Goal: Find contact information: Find contact information

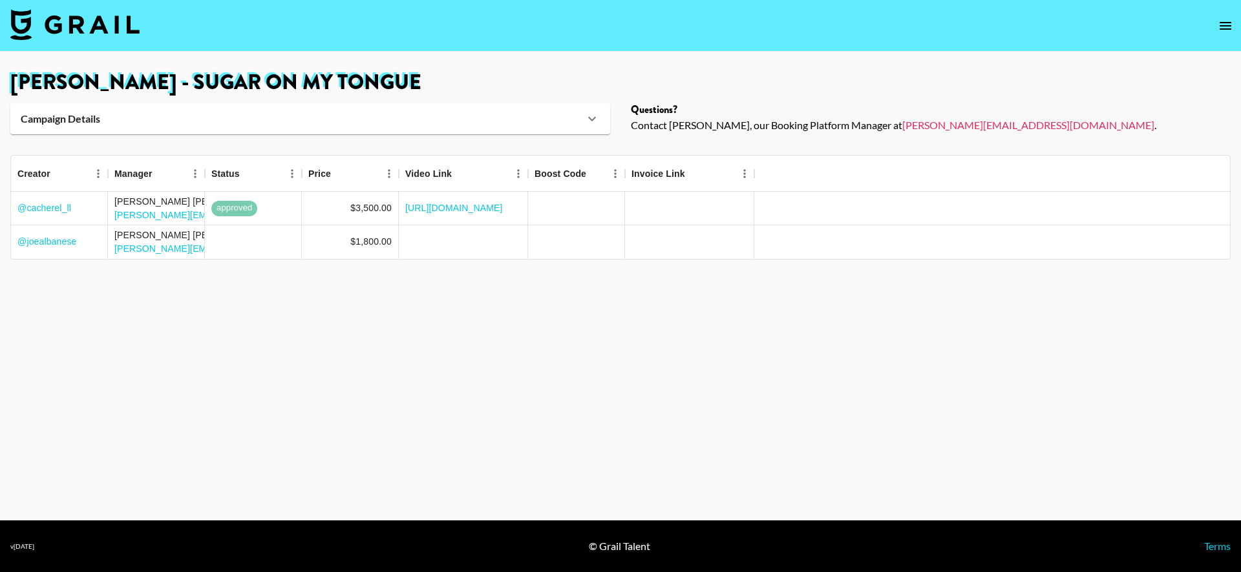
click at [426, 136] on main "[PERSON_NAME] - Sugar on my tongue Campaign Details Sound URL [URL][DOMAIN_NAME…" at bounding box center [620, 286] width 1241 height 469
click at [408, 121] on div "Campaign Details" at bounding box center [302, 118] width 563 height 13
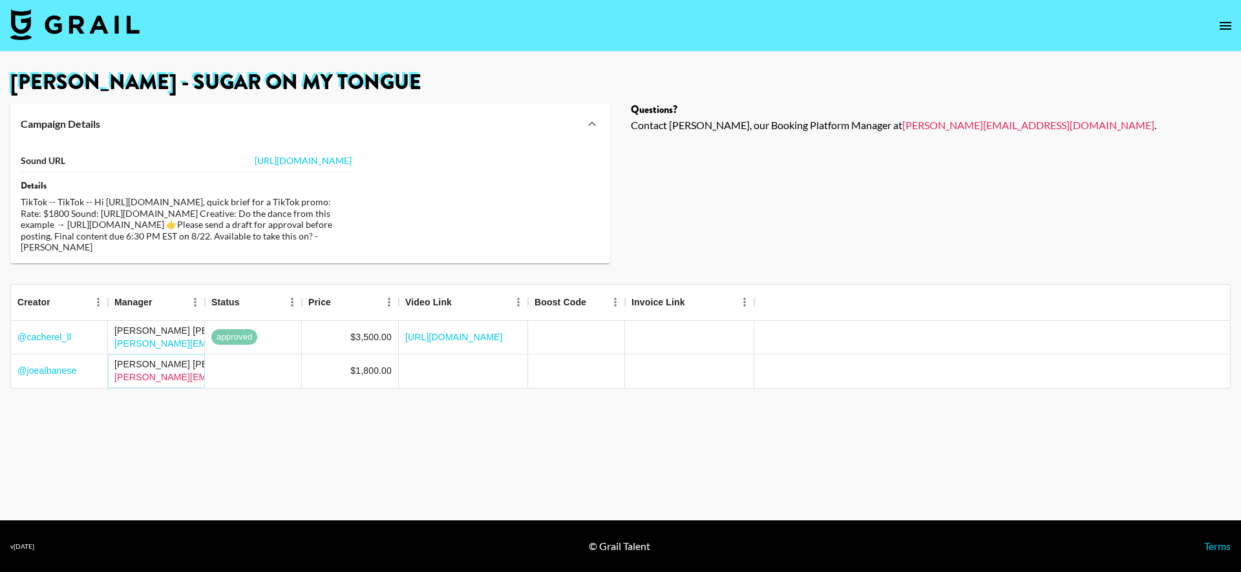
click at [159, 382] on link "[PERSON_NAME][EMAIL_ADDRESS][DOMAIN_NAME]" at bounding box center [230, 377] width 232 height 10
